Goal: Task Accomplishment & Management: Use online tool/utility

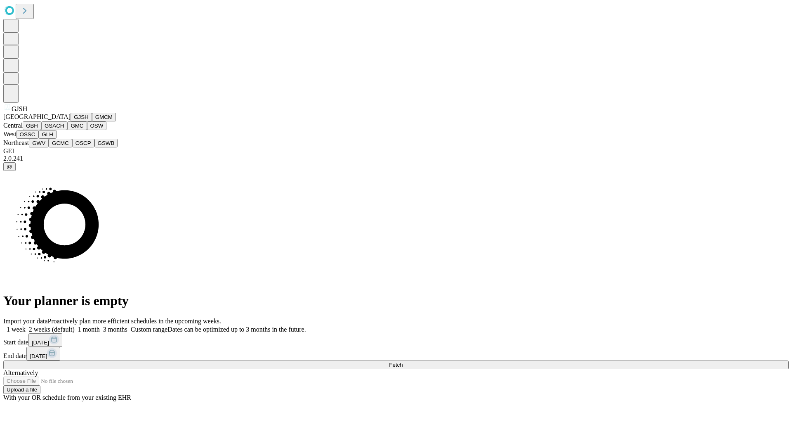
click at [71, 121] on button "GJSH" at bounding box center [81, 117] width 21 height 9
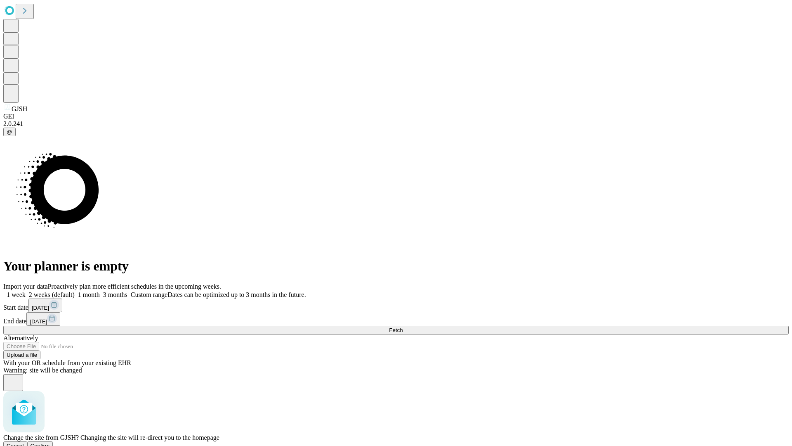
click at [50, 442] on span "Confirm" at bounding box center [40, 445] width 19 height 6
click at [75, 291] on label "2 weeks (default)" at bounding box center [50, 294] width 49 height 7
click at [403, 327] on span "Fetch" at bounding box center [396, 330] width 14 height 6
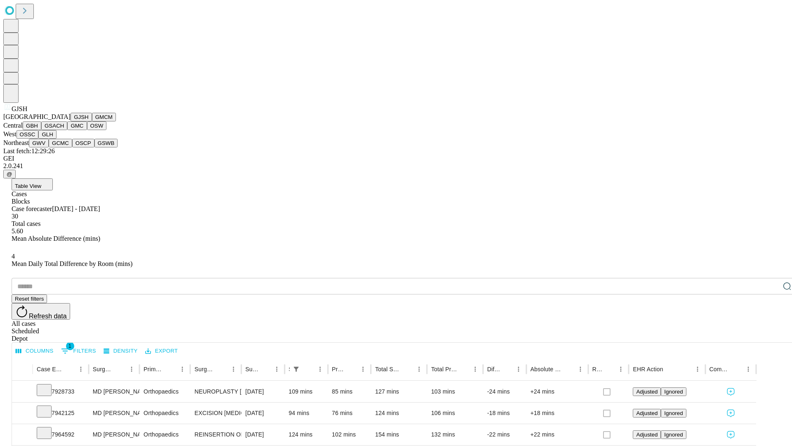
click at [92, 121] on button "GMCM" at bounding box center [104, 117] width 24 height 9
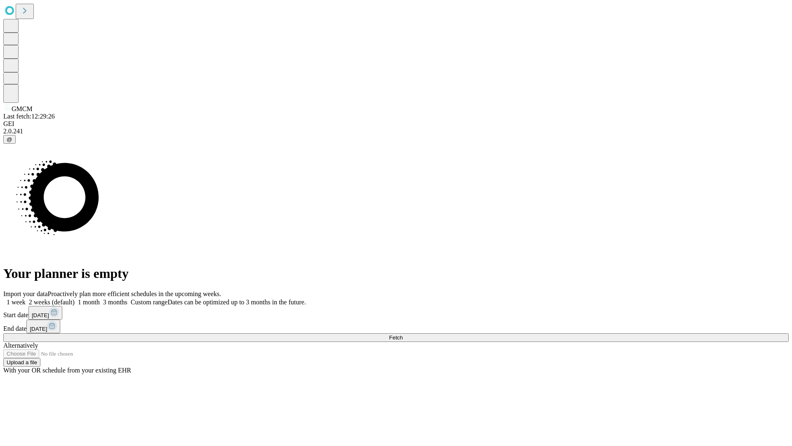
click at [75, 298] on label "2 weeks (default)" at bounding box center [50, 301] width 49 height 7
click at [403, 334] on span "Fetch" at bounding box center [396, 337] width 14 height 6
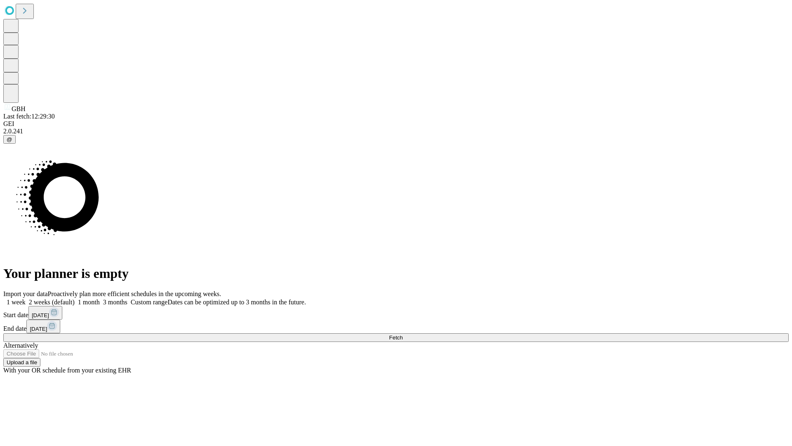
click at [403, 334] on span "Fetch" at bounding box center [396, 337] width 14 height 6
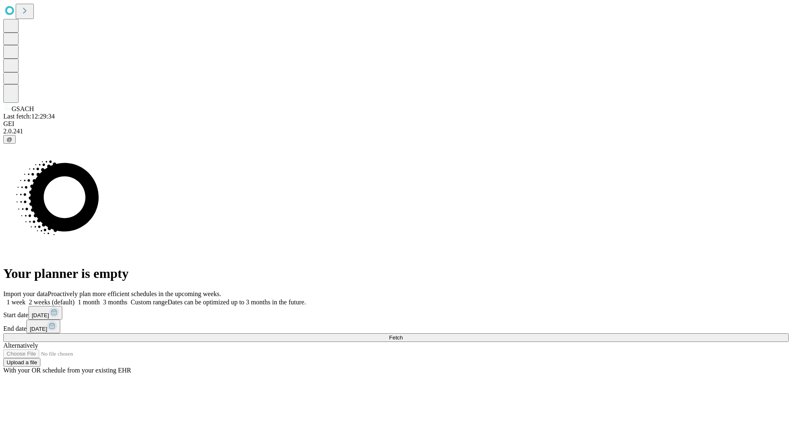
click at [75, 298] on label "2 weeks (default)" at bounding box center [50, 301] width 49 height 7
click at [403, 334] on span "Fetch" at bounding box center [396, 337] width 14 height 6
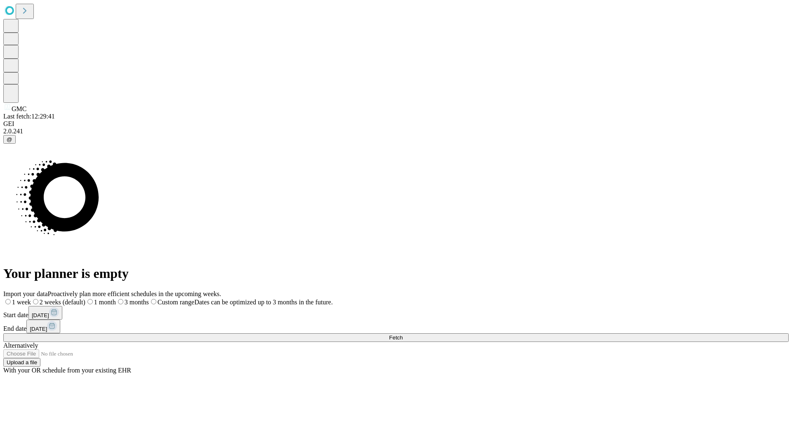
click at [85, 298] on label "2 weeks (default)" at bounding box center [58, 301] width 54 height 7
click at [403, 334] on span "Fetch" at bounding box center [396, 337] width 14 height 6
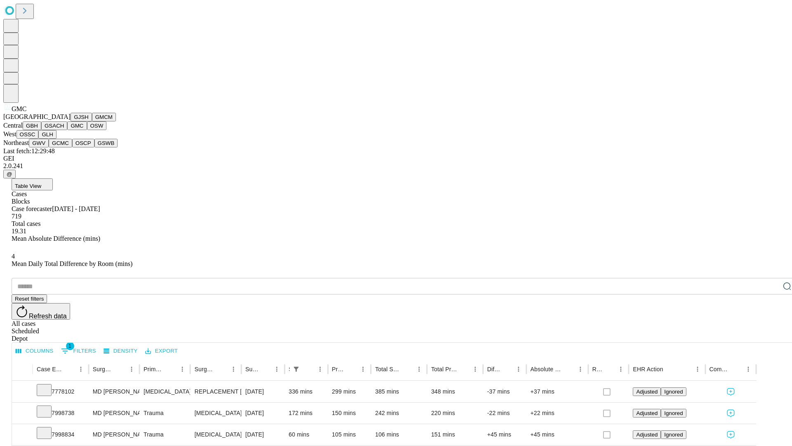
click at [87, 130] on button "OSW" at bounding box center [97, 125] width 20 height 9
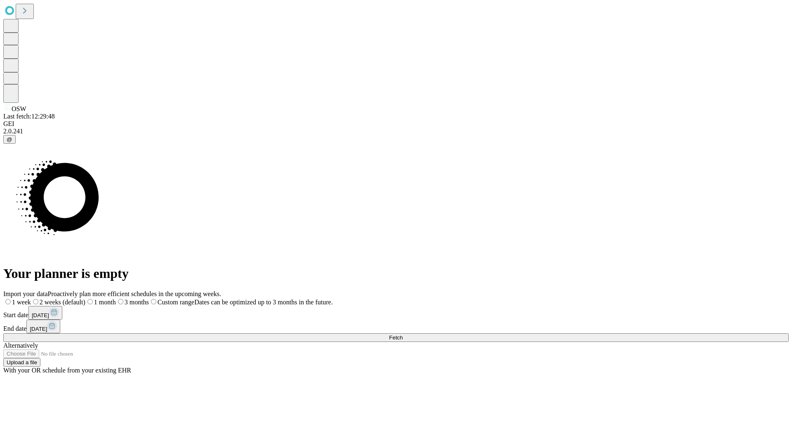
click at [85, 298] on label "2 weeks (default)" at bounding box center [58, 301] width 54 height 7
click at [403, 334] on span "Fetch" at bounding box center [396, 337] width 14 height 6
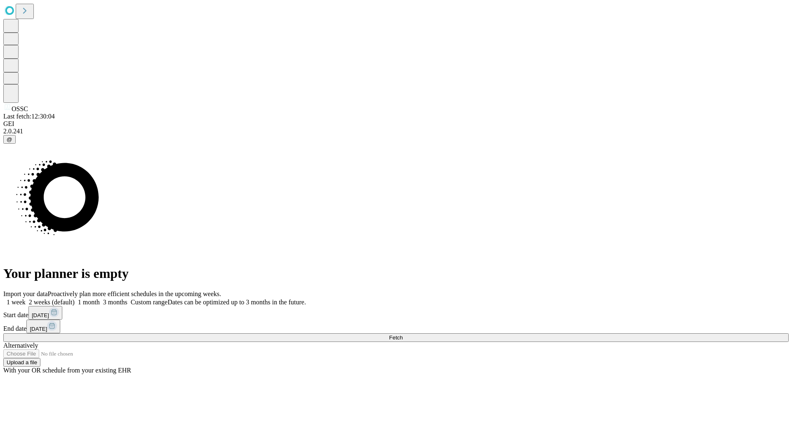
click at [403, 334] on span "Fetch" at bounding box center [396, 337] width 14 height 6
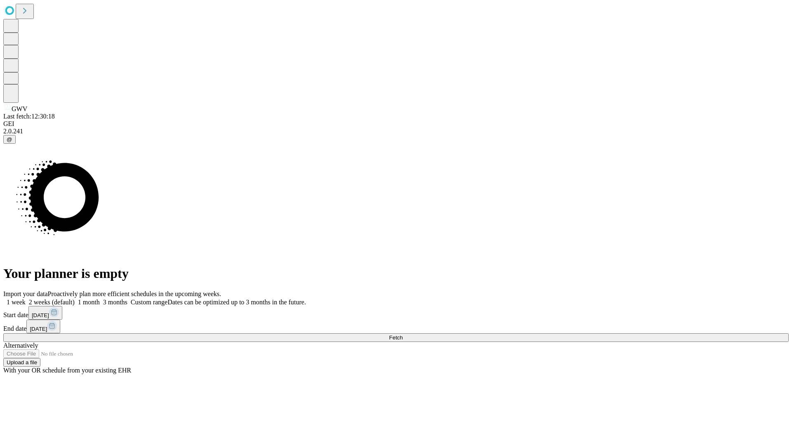
click at [75, 298] on label "2 weeks (default)" at bounding box center [50, 301] width 49 height 7
click at [403, 334] on span "Fetch" at bounding box center [396, 337] width 14 height 6
click at [75, 298] on label "2 weeks (default)" at bounding box center [50, 301] width 49 height 7
click at [403, 334] on span "Fetch" at bounding box center [396, 337] width 14 height 6
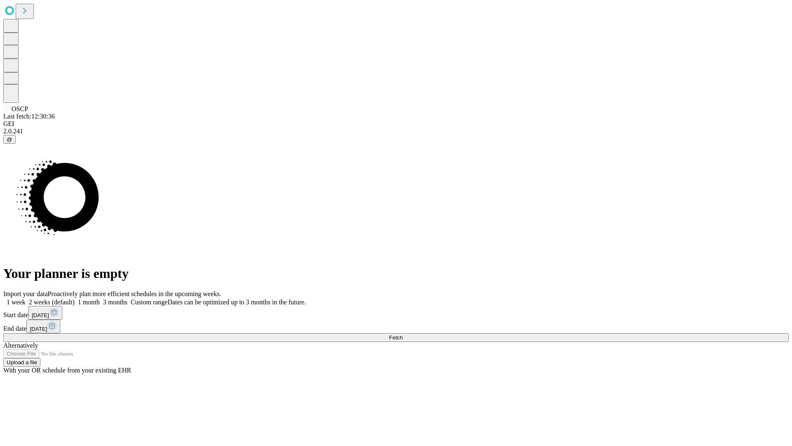
click at [75, 298] on label "2 weeks (default)" at bounding box center [50, 301] width 49 height 7
click at [403, 334] on span "Fetch" at bounding box center [396, 337] width 14 height 6
